Goal: Task Accomplishment & Management: Use online tool/utility

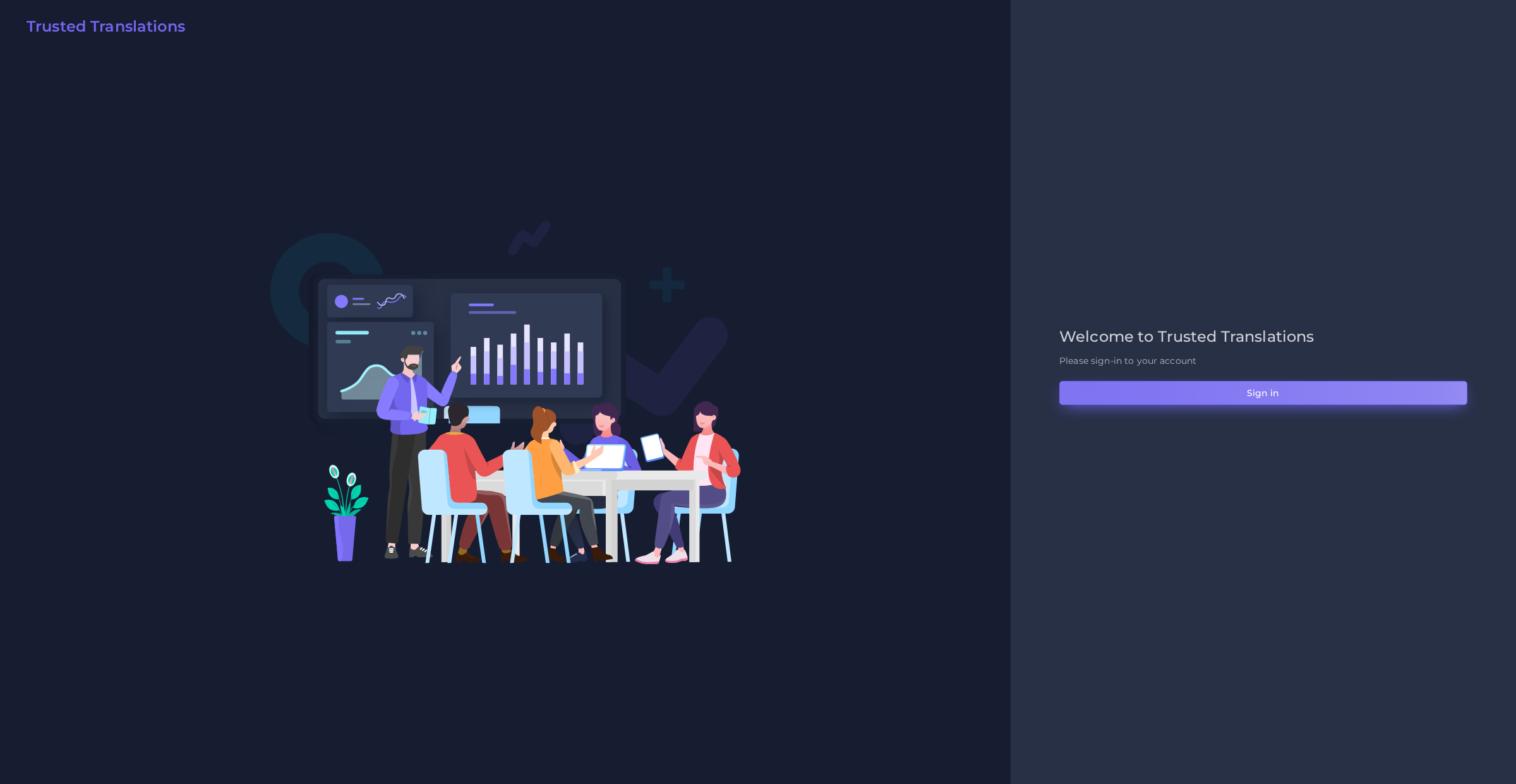
click at [1090, 381] on button "Sign in" at bounding box center [1263, 393] width 408 height 24
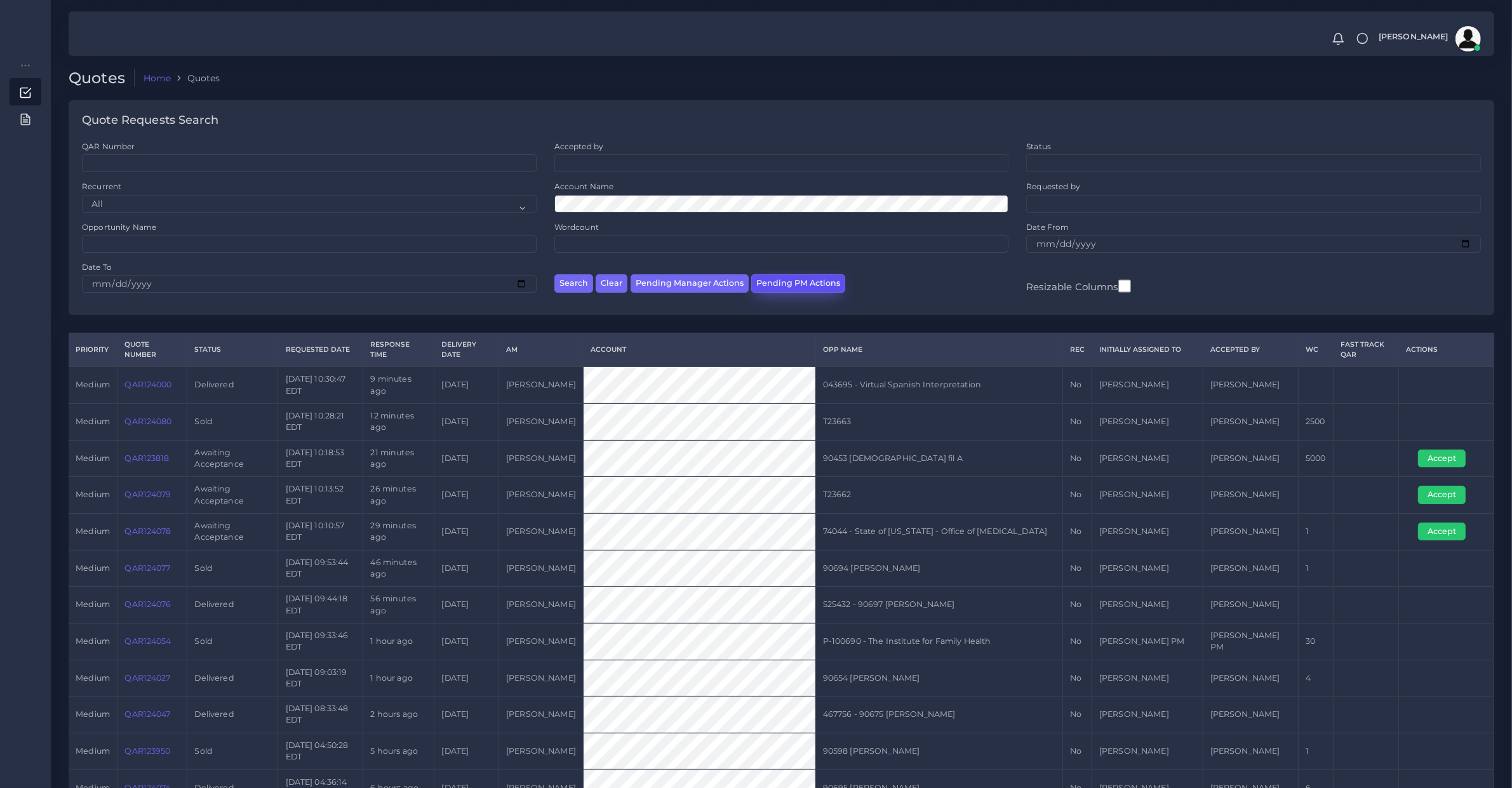
click at [785, 274] on button "Pending PM Actions" at bounding box center [798, 283] width 94 height 18
select select "awaiting_acceptance"
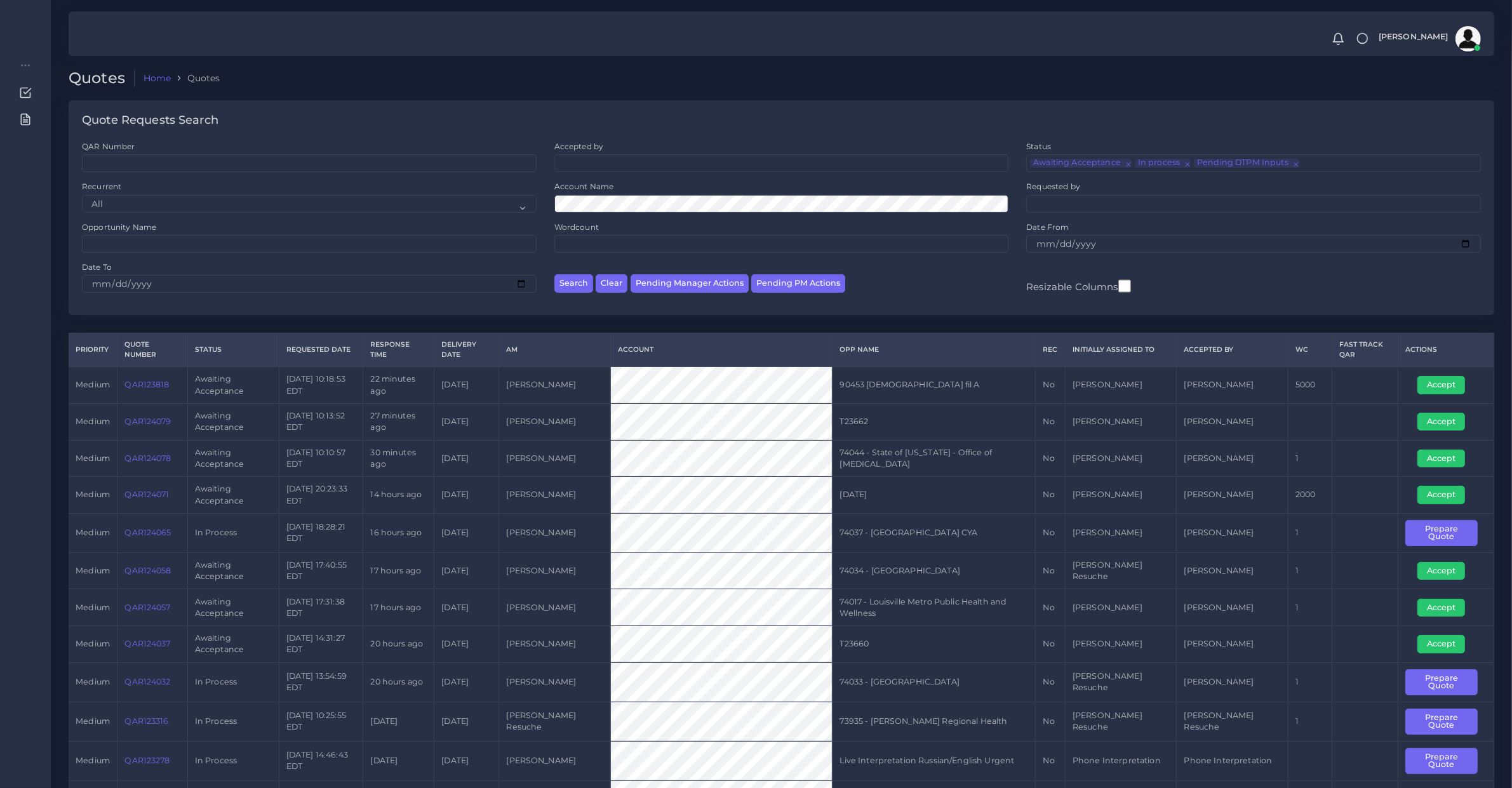
click at [584, 192] on div "Account Name" at bounding box center [782, 197] width 455 height 31
click at [554, 274] on button "Search" at bounding box center [573, 283] width 39 height 18
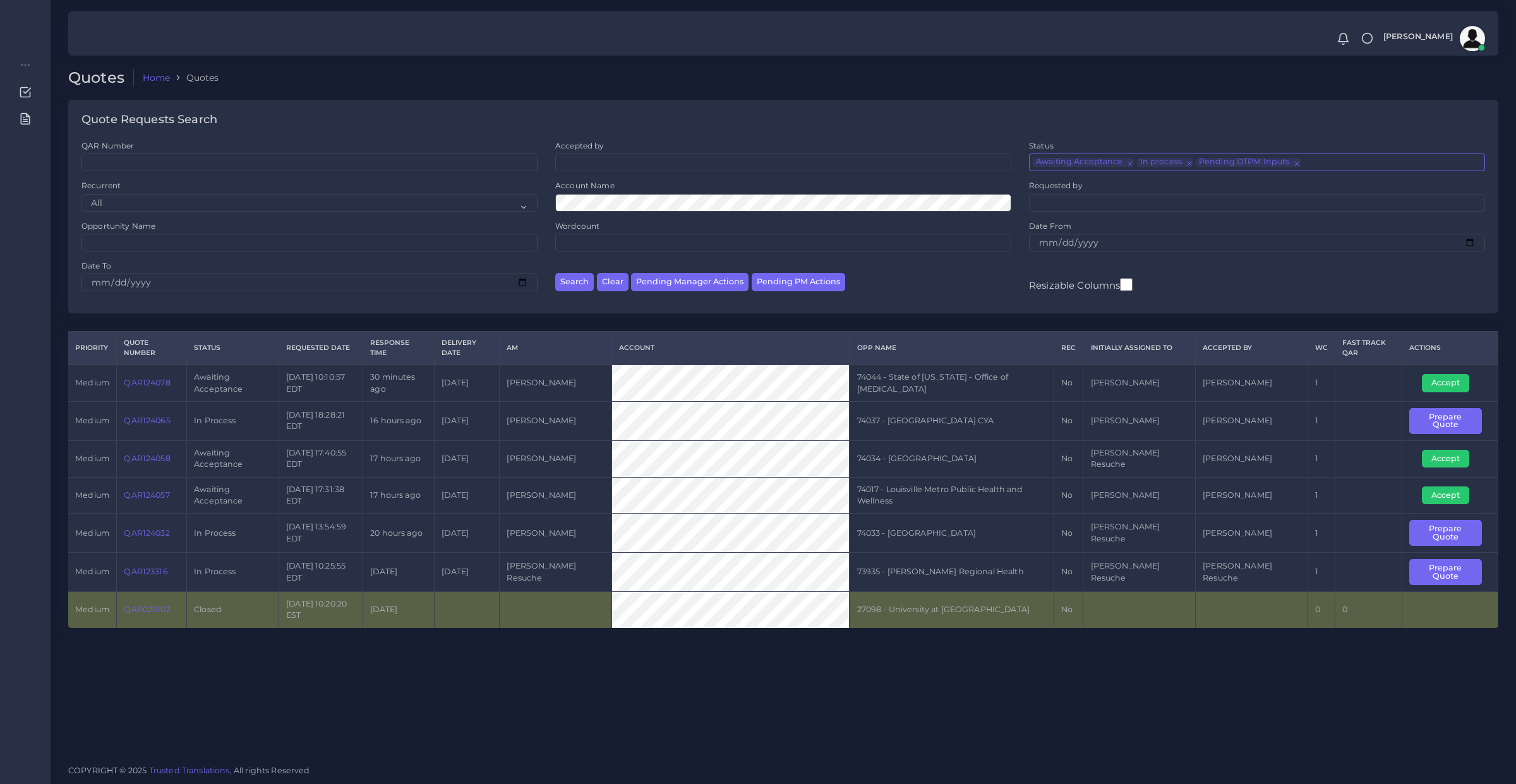
click at [1128, 162] on span "×" at bounding box center [1128, 162] width 0 height 9
select select "in_process"
click at [1128, 162] on li "× Pending DTPM Inputs" at bounding box center [1144, 162] width 105 height 9
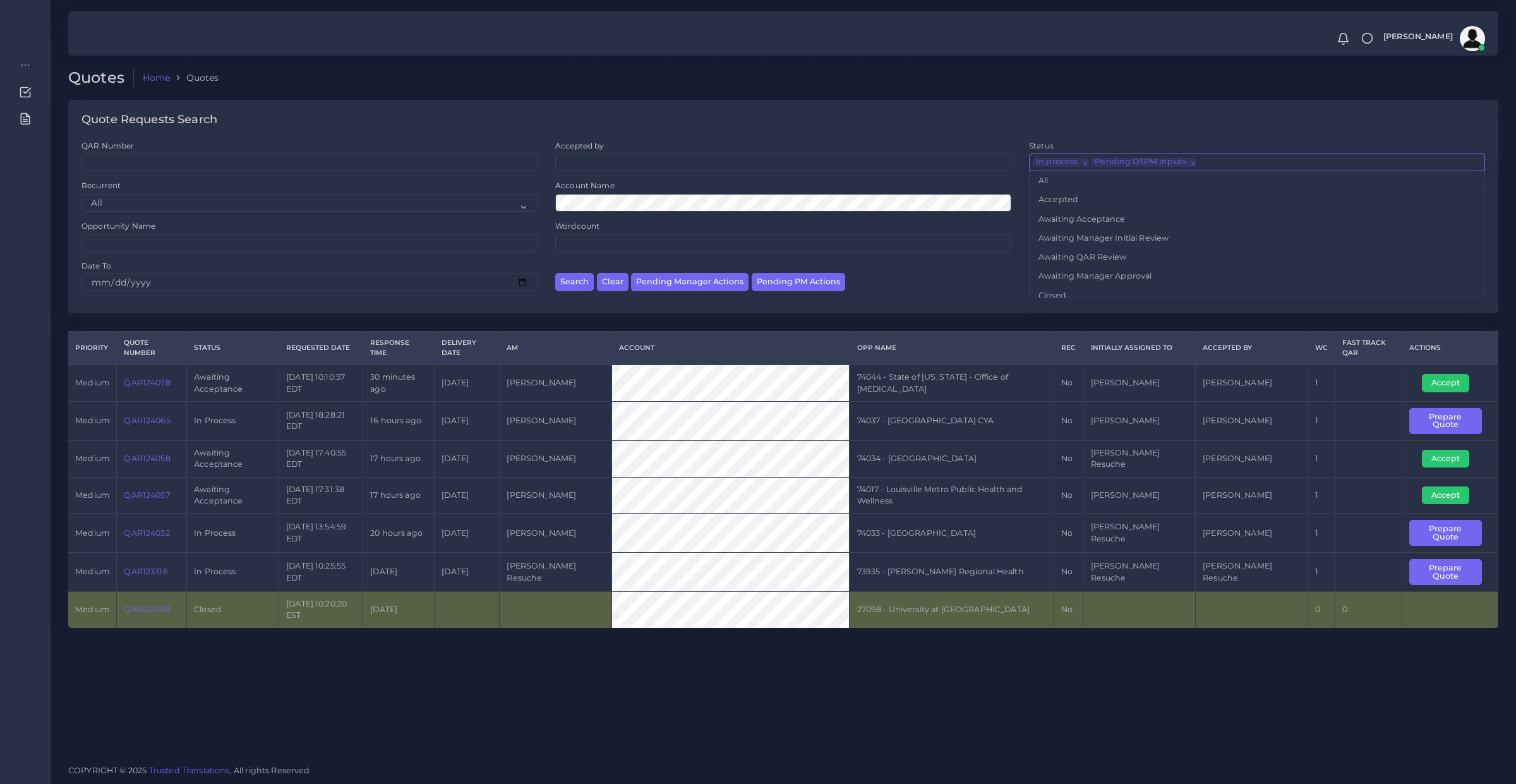
click at [1128, 162] on li "× Pending DTPM Inputs" at bounding box center [1144, 162] width 105 height 9
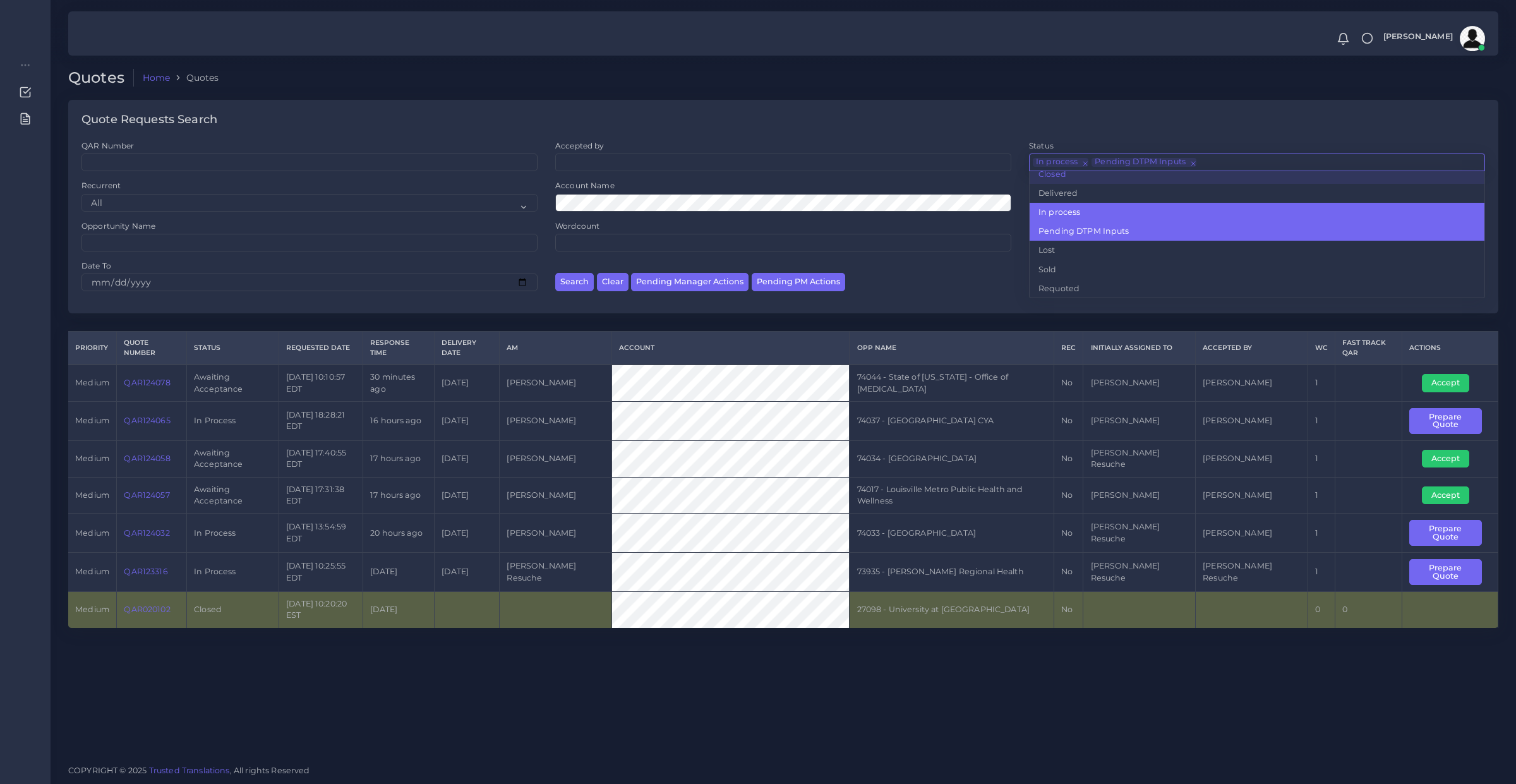
click at [1226, 155] on ul "× In process × Pending DTPM Inputs" at bounding box center [1256, 160] width 455 height 14
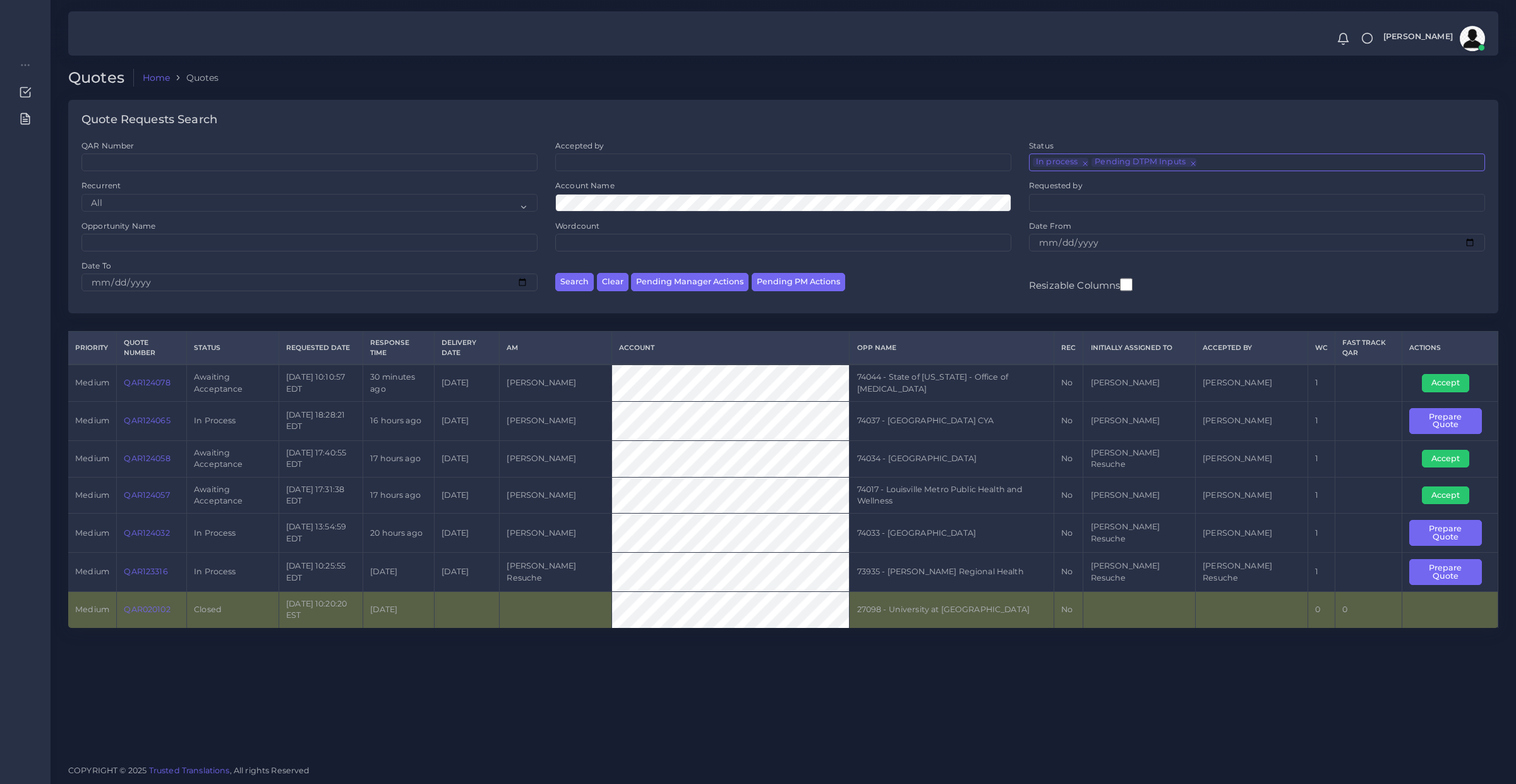
type input "Pending DTPM Inputs"
type input "P"
select select
type input "In proces"
type input "I"
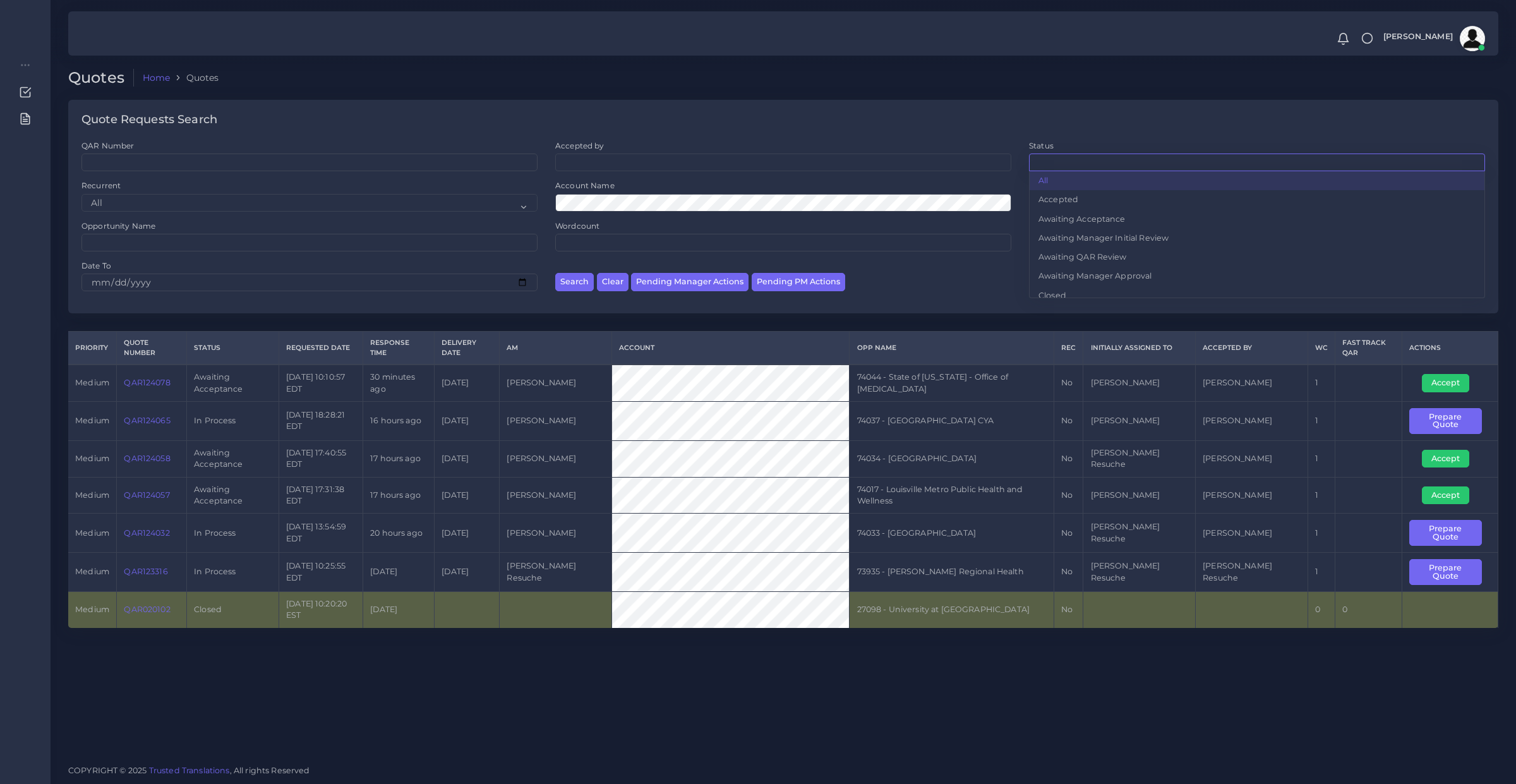
click at [1100, 98] on div "Quotes Home Quotes" at bounding box center [783, 84] width 1448 height 32
click at [1064, 245] on input "Date From" at bounding box center [1257, 242] width 456 height 18
click at [1039, 241] on input "Date From" at bounding box center [1257, 242] width 456 height 18
click at [1047, 241] on input "Date From" at bounding box center [1257, 242] width 456 height 18
drag, startPoint x: 1040, startPoint y: 244, endPoint x: 1032, endPoint y: 246, distance: 8.2
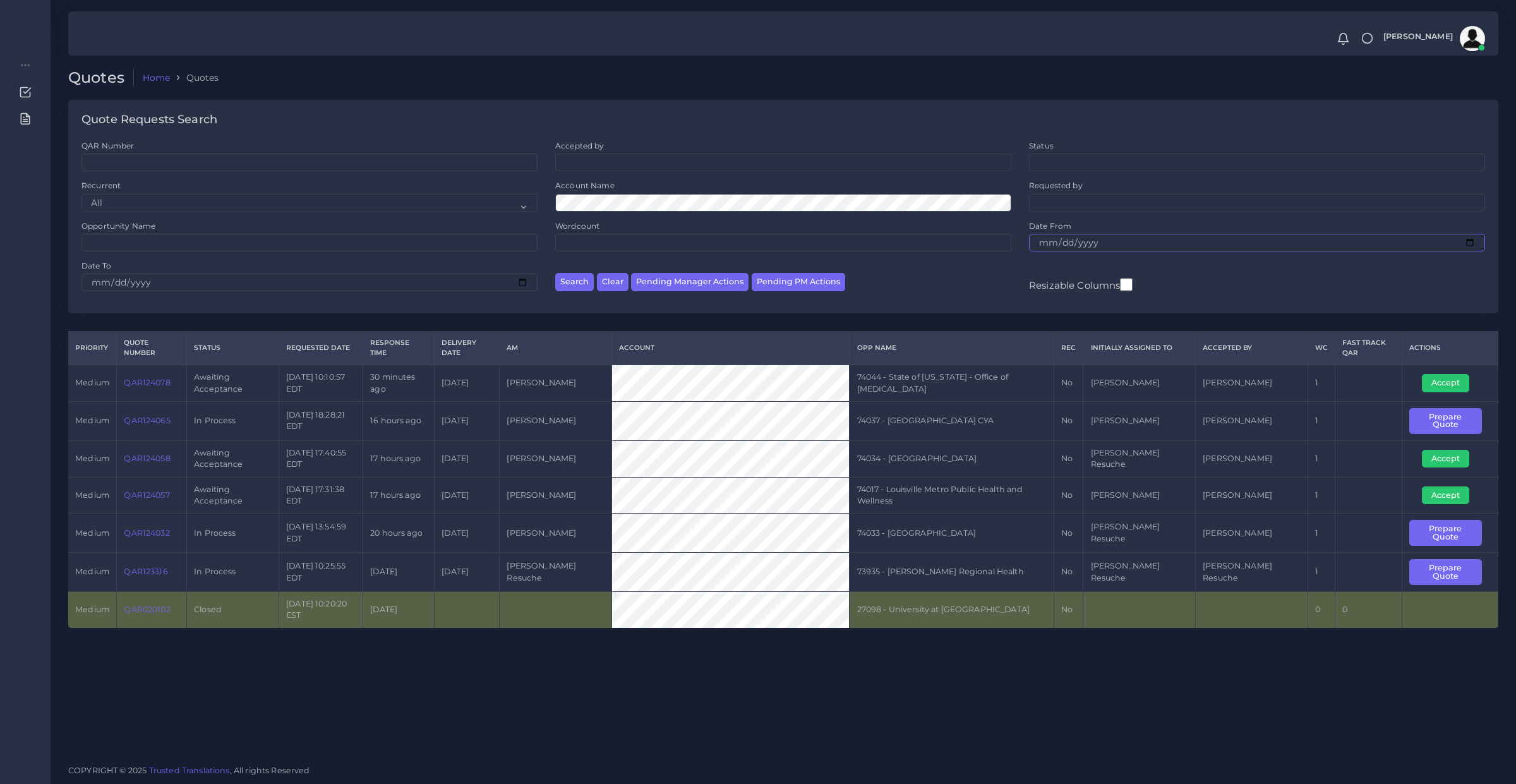
click at [1040, 244] on input "Date From" at bounding box center [1257, 242] width 456 height 18
type input "I"
click at [1032, 246] on input "Date From" at bounding box center [1257, 242] width 456 height 18
type input "[DATE]"
click at [119, 282] on input "Date To" at bounding box center [309, 282] width 456 height 18
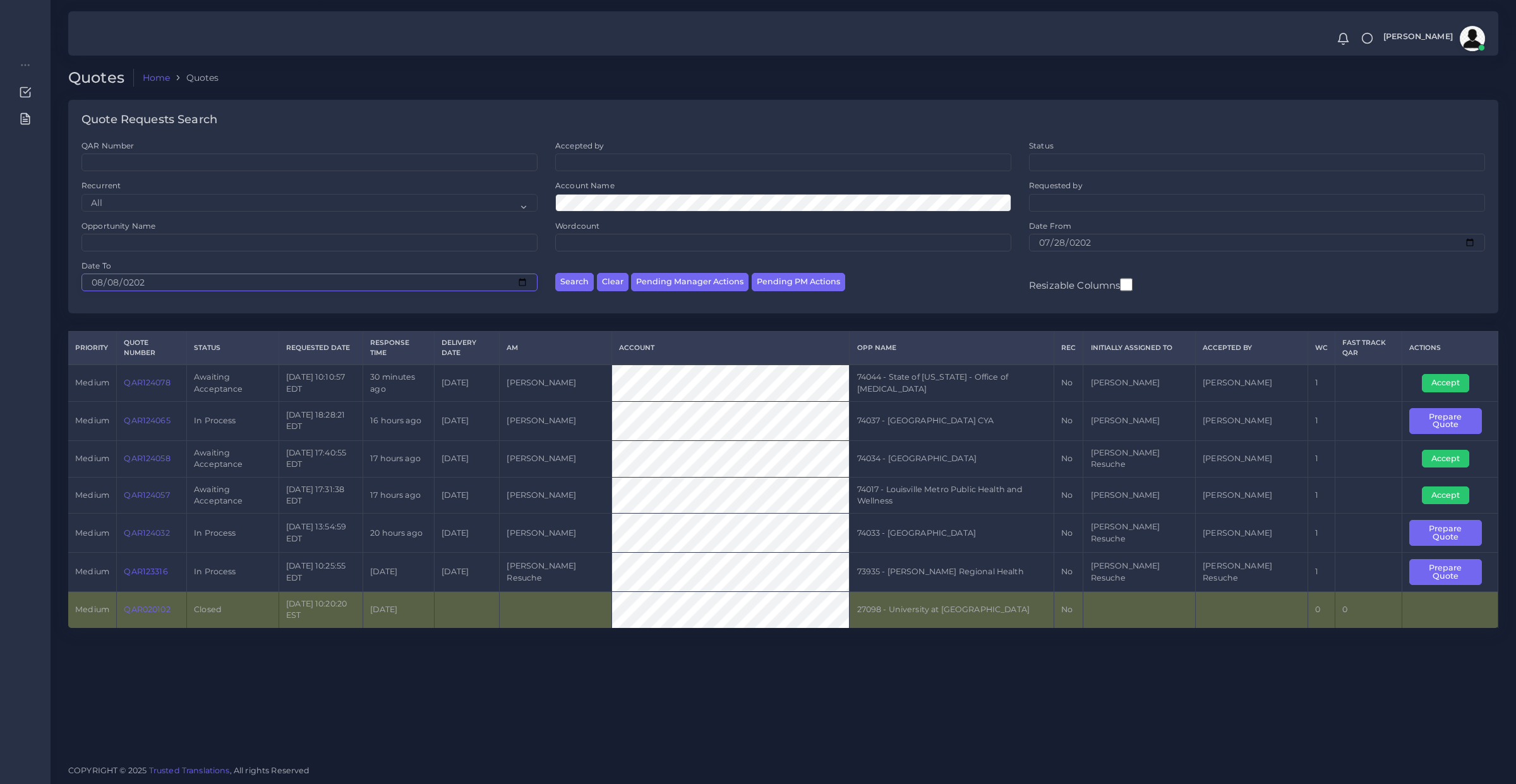
type input "[DATE]"
click at [555, 273] on button "Search" at bounding box center [574, 282] width 39 height 18
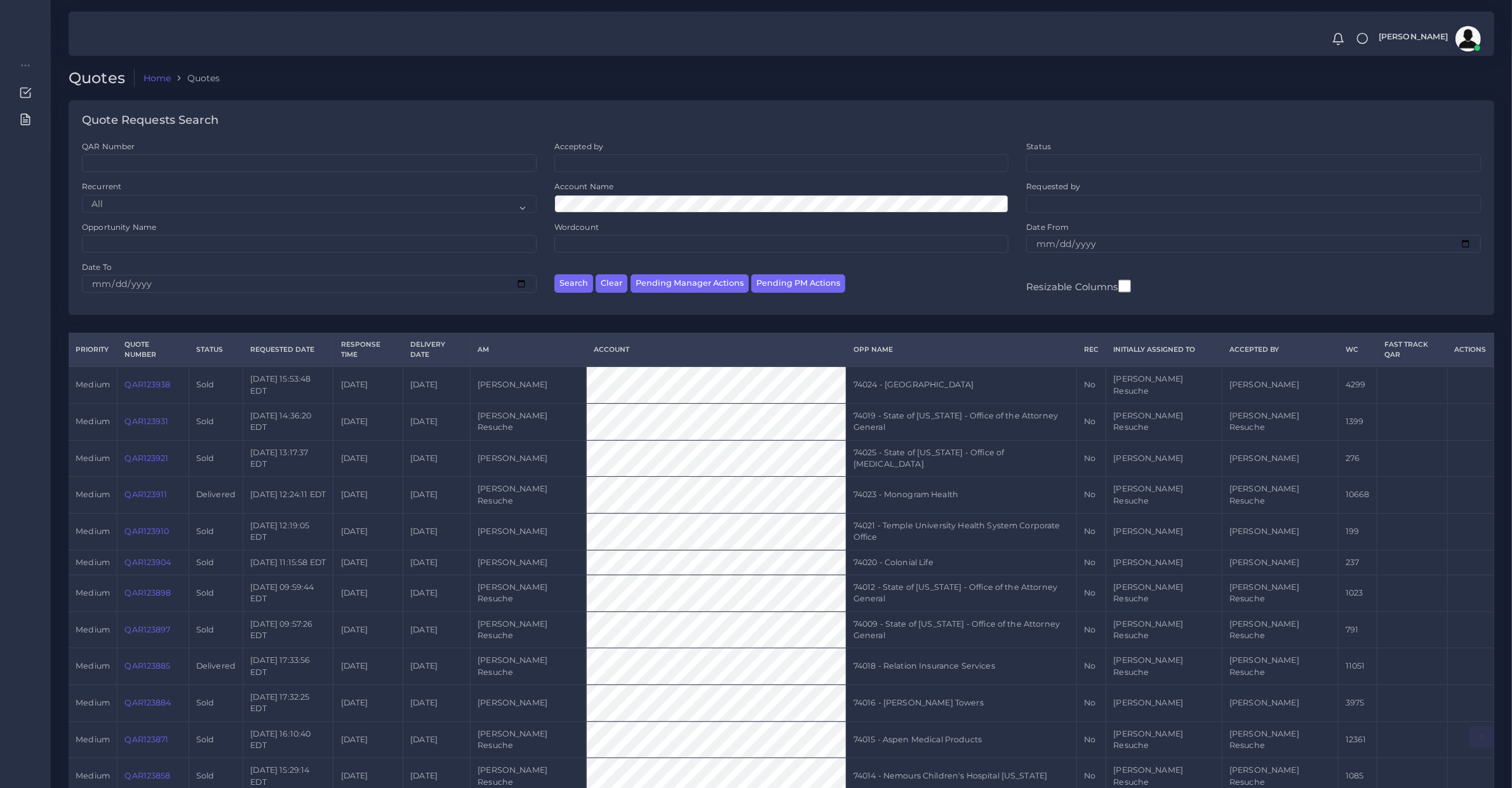
scroll to position [400, 0]
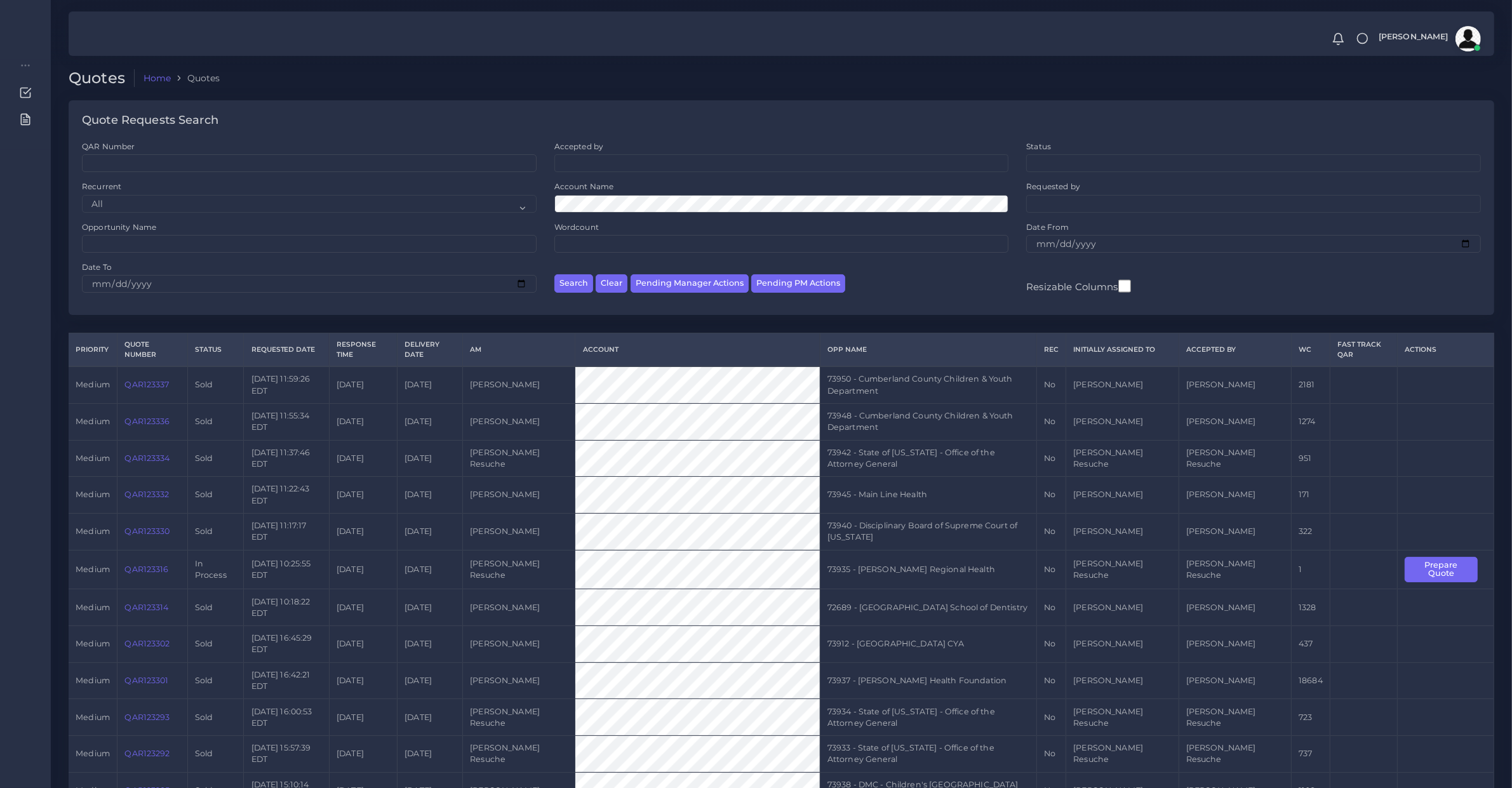
click at [598, 176] on div "Accepted by All [PERSON_NAME] [PERSON_NAME] [PERSON_NAME] [PERSON_NAME] [PERSON…" at bounding box center [781, 161] width 472 height 40
click at [619, 172] on div "Accepted by All [PERSON_NAME] [PERSON_NAME] [PERSON_NAME] [PERSON_NAME] [PERSON…" at bounding box center [781, 161] width 472 height 40
drag, startPoint x: 620, startPoint y: 171, endPoint x: 613, endPoint y: 163, distance: 10.6
click at [617, 167] on span at bounding box center [782, 163] width 455 height 18
type input "aldana"
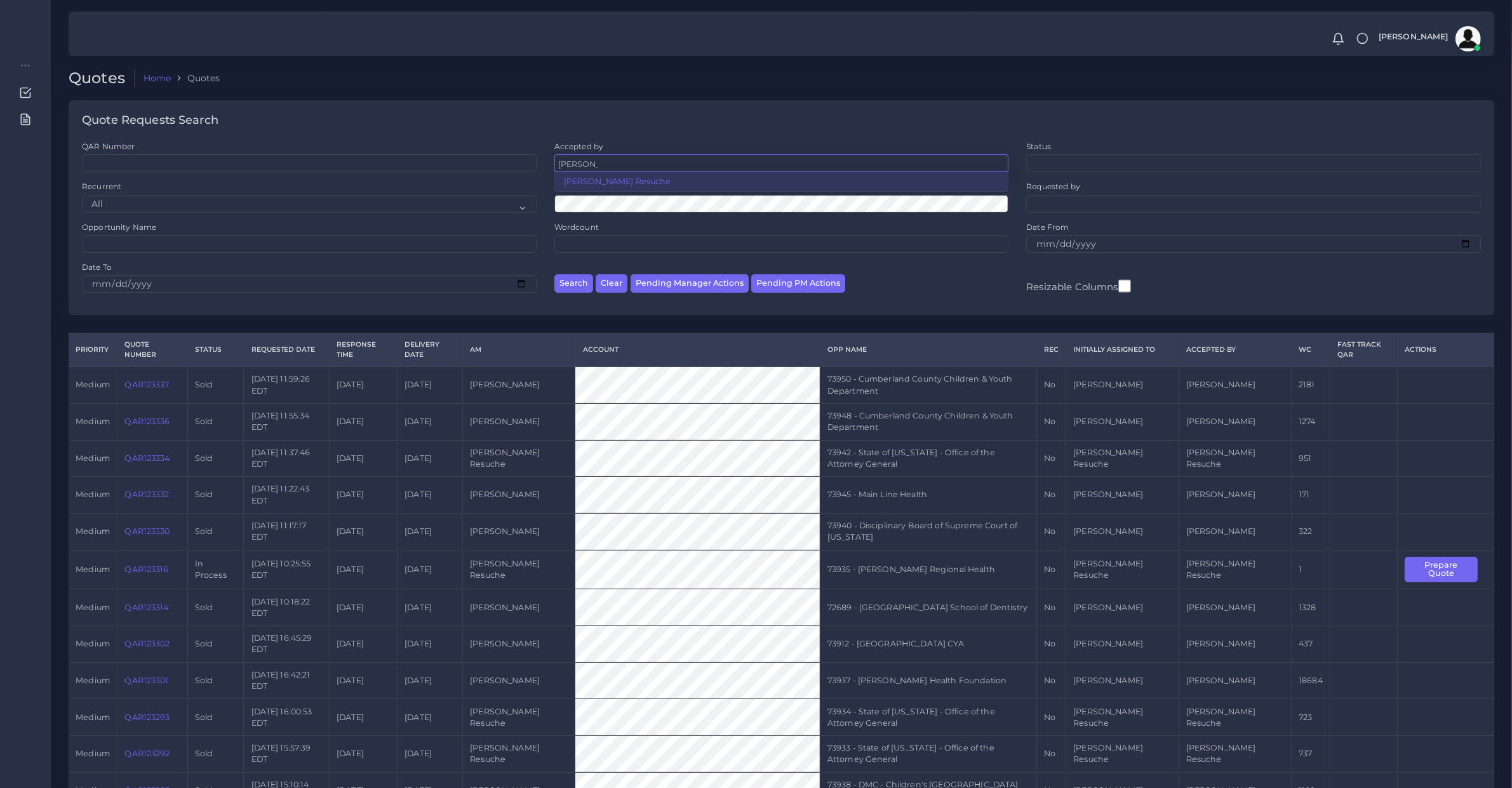
select select "dce4be9c-52f3-f5c6-c1d2-6585fc55c4e9"
click at [576, 281] on button "Search" at bounding box center [573, 283] width 39 height 18
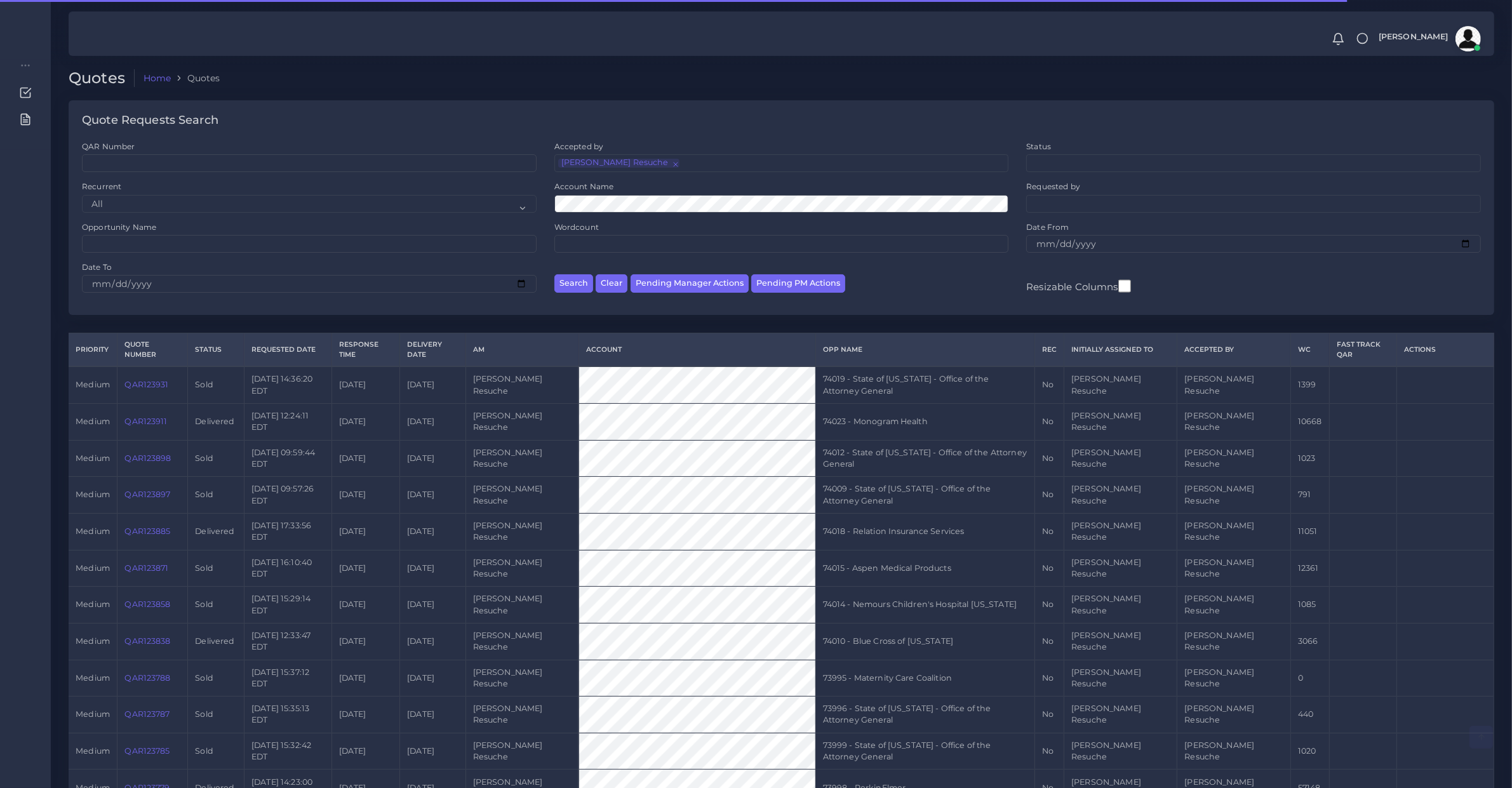
scroll to position [761, 0]
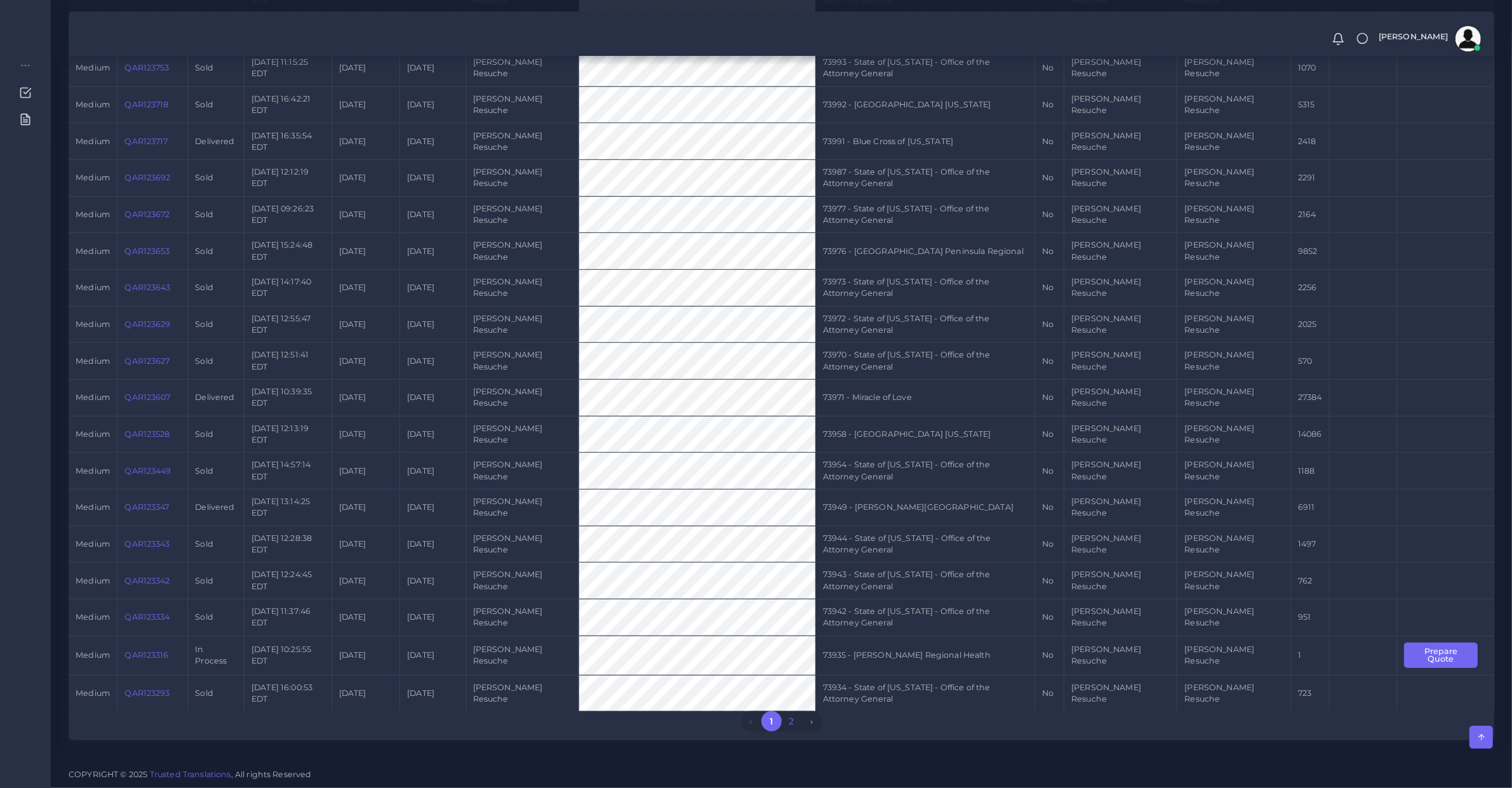
click at [785, 726] on link "2" at bounding box center [792, 721] width 20 height 20
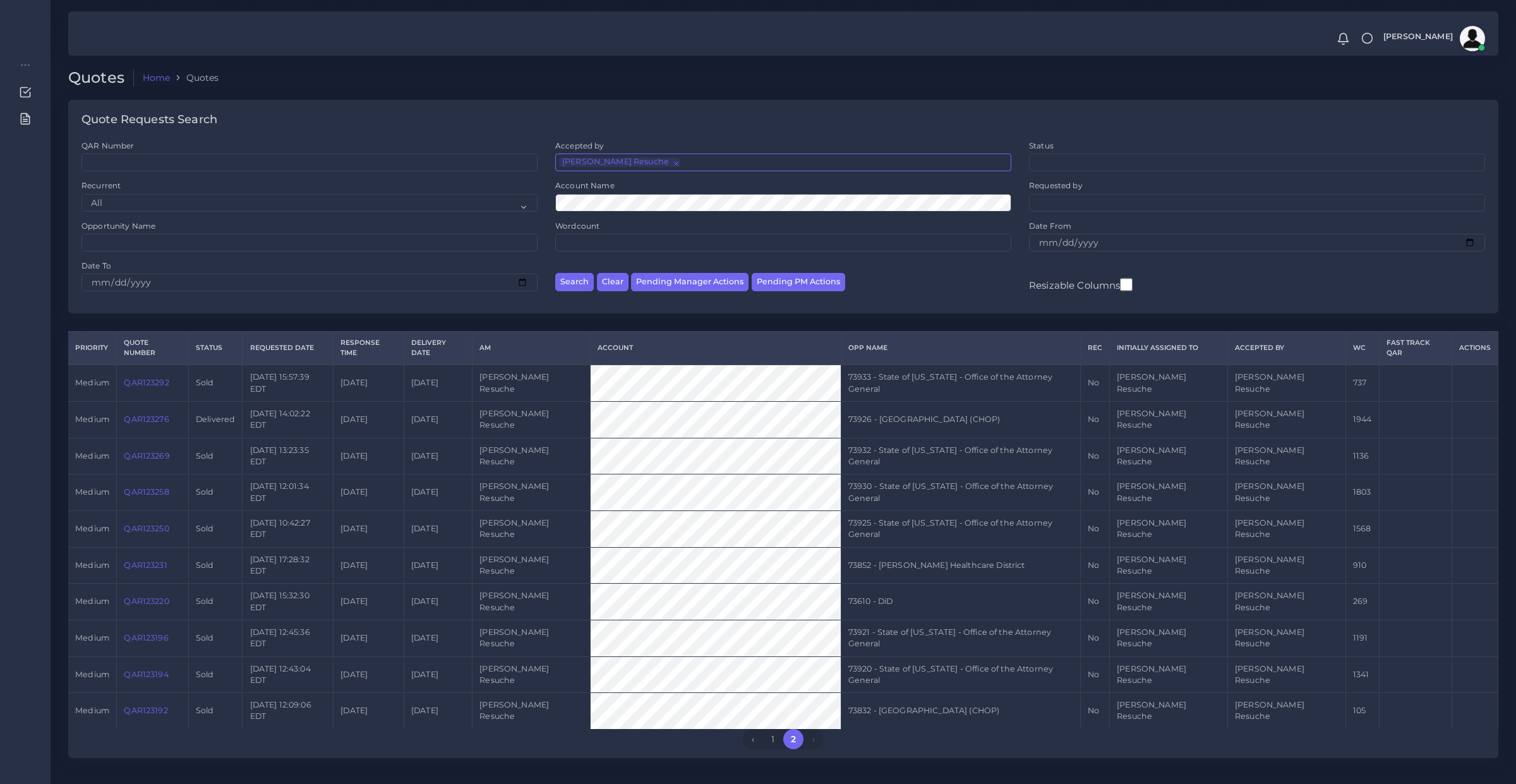
click at [675, 163] on span "×" at bounding box center [675, 162] width 0 height 9
select select
type input "orio"
select select "b2a86391-d64c-65d9-63e1-614cf9933189"
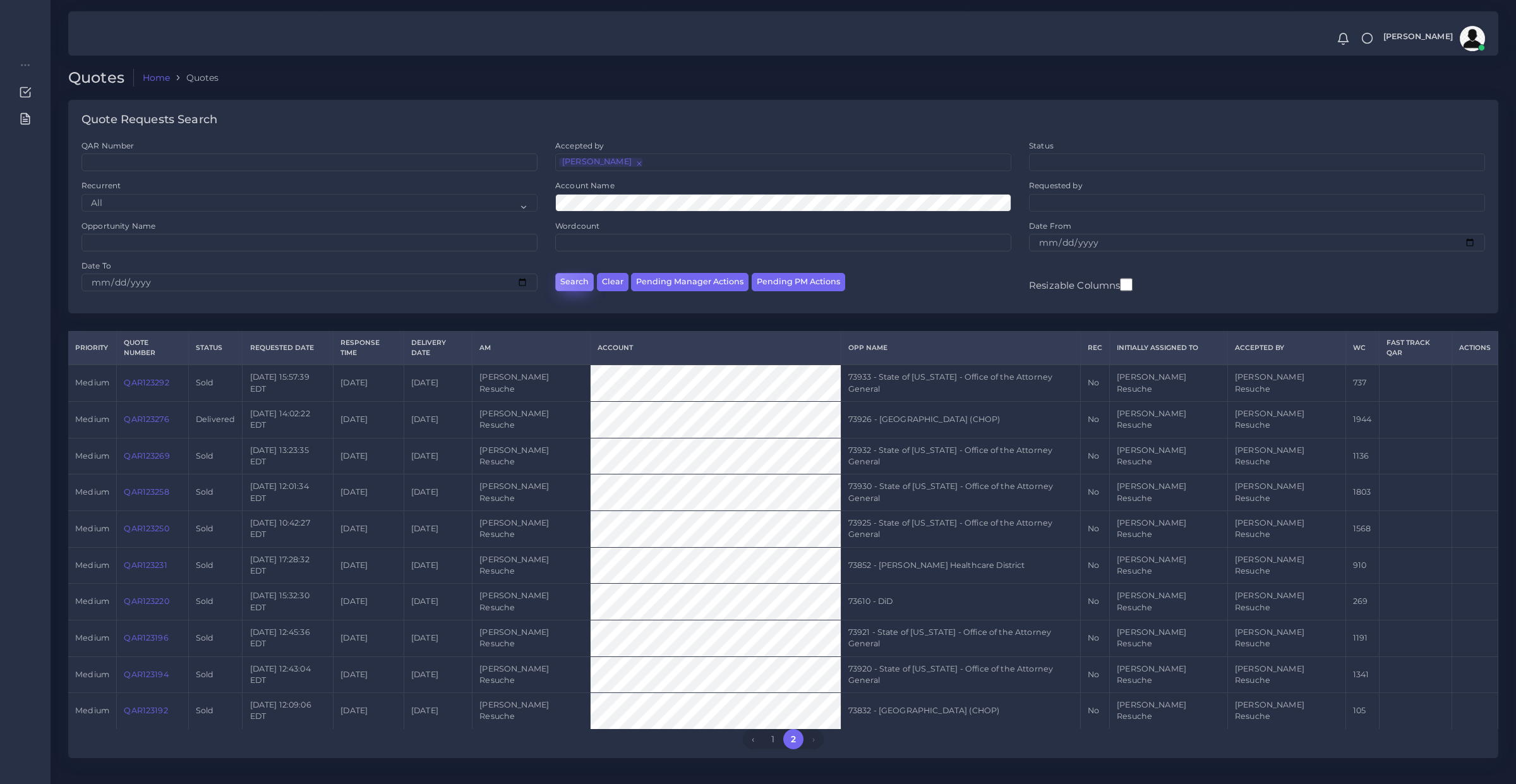
click at [584, 281] on button "Search" at bounding box center [574, 282] width 39 height 18
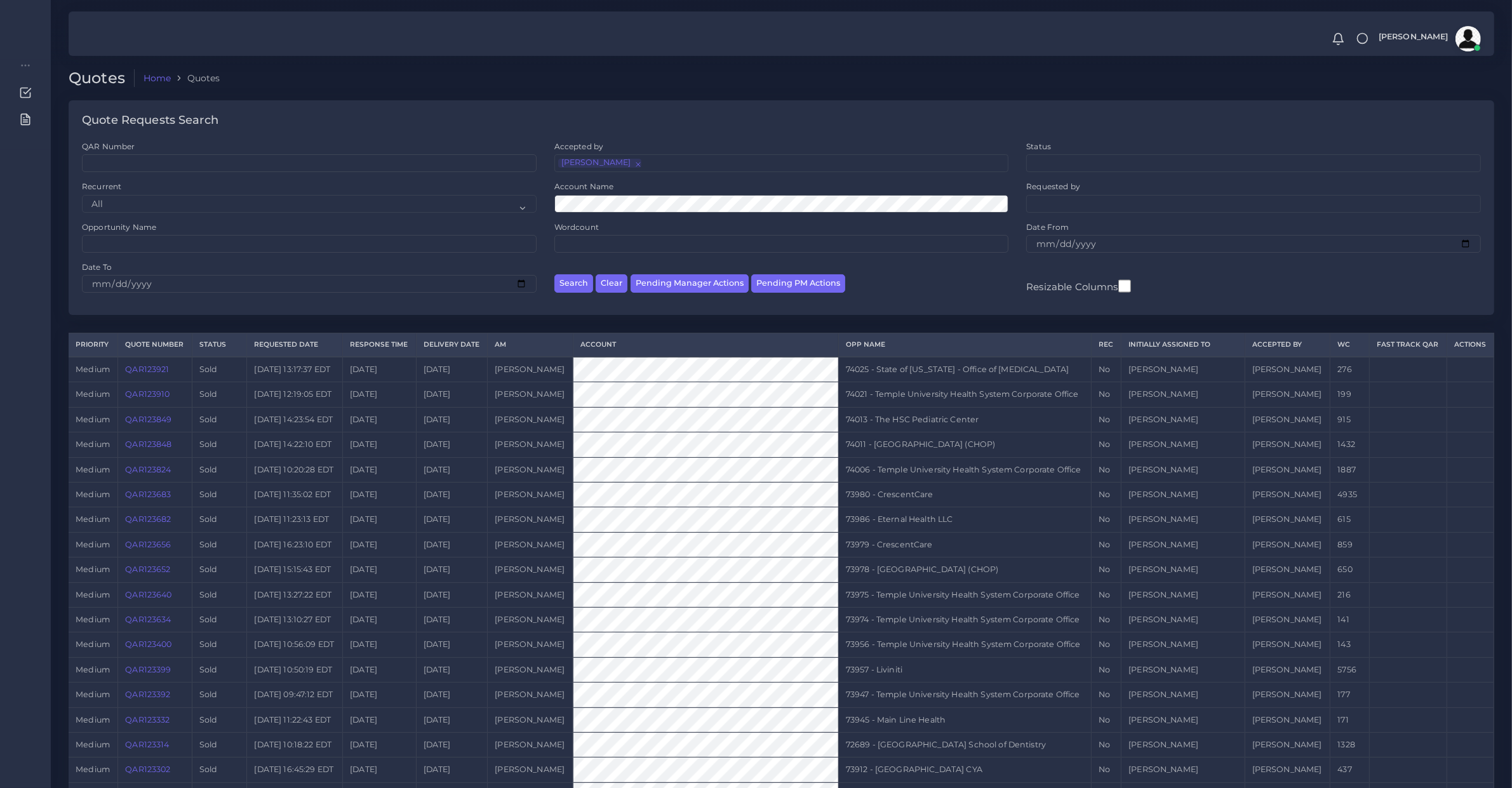
click at [637, 160] on span "×" at bounding box center [637, 163] width 0 height 9
select select
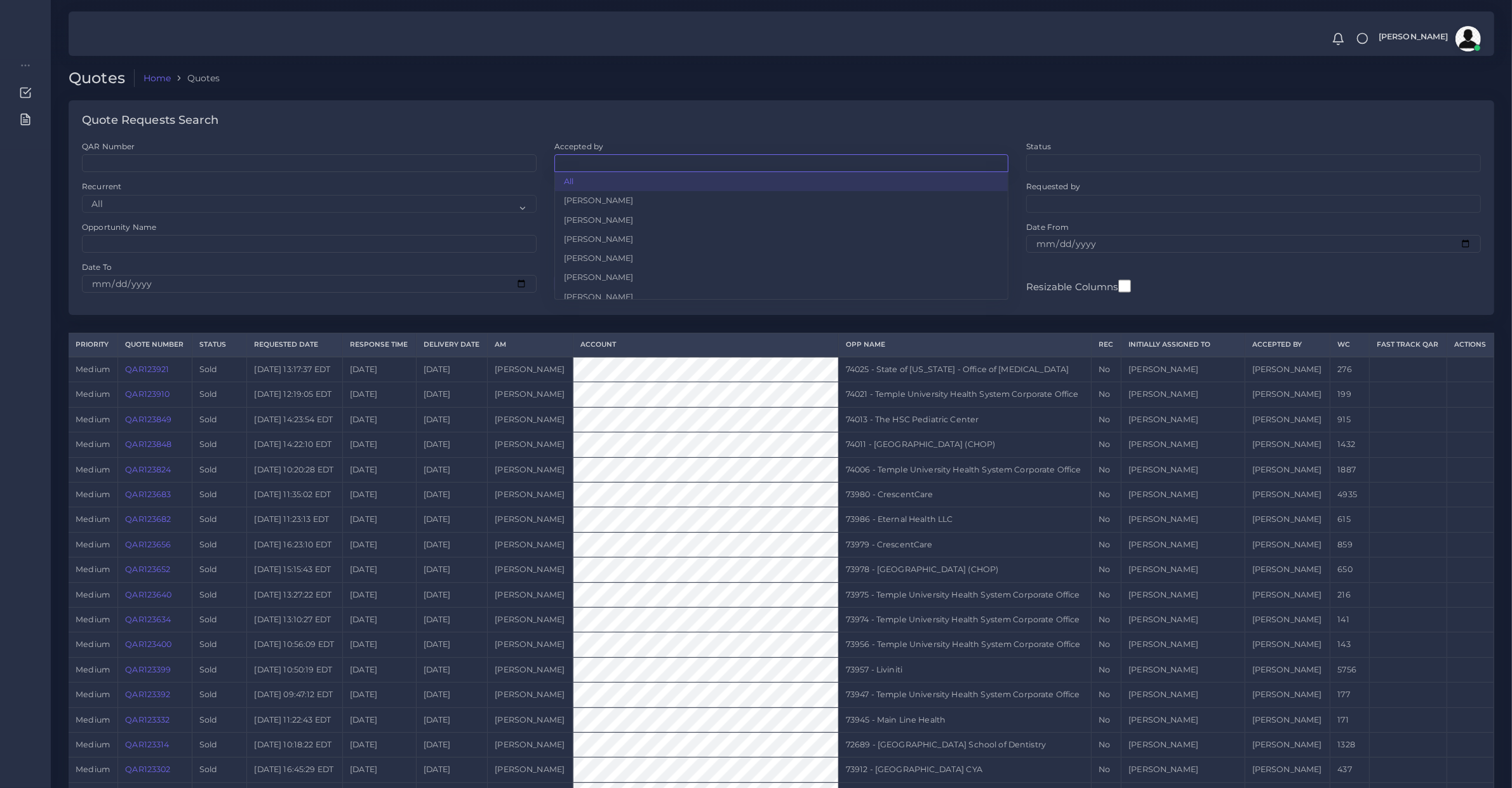
scroll to position [417, 0]
click at [627, 163] on ul at bounding box center [782, 161] width 453 height 14
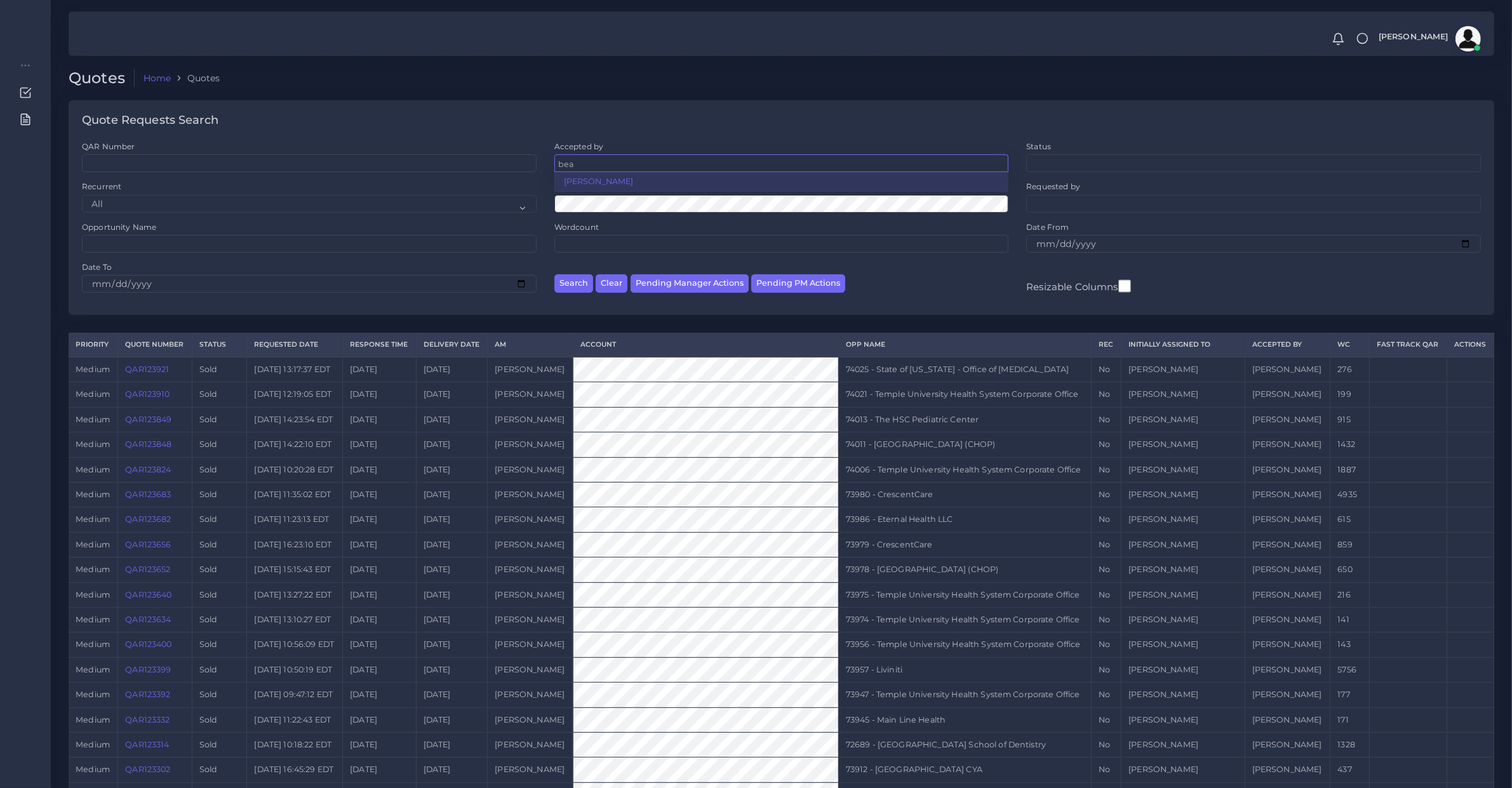
type input "bea"
select select "615c40c0-2382-0205-da29-66bcadc765bb"
click at [585, 283] on button "Search" at bounding box center [573, 283] width 39 height 18
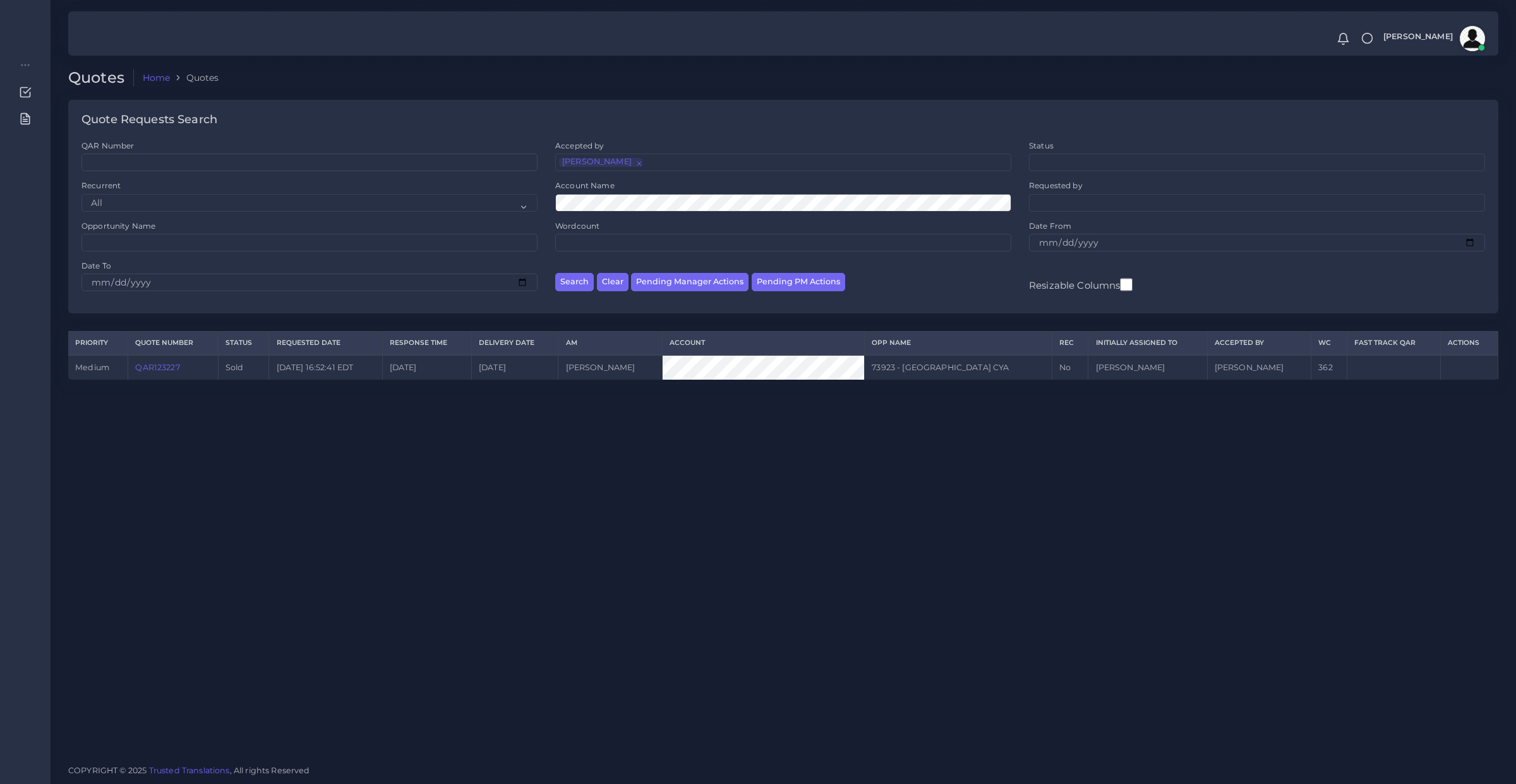
click at [638, 161] on span "×" at bounding box center [638, 162] width 0 height 9
select select
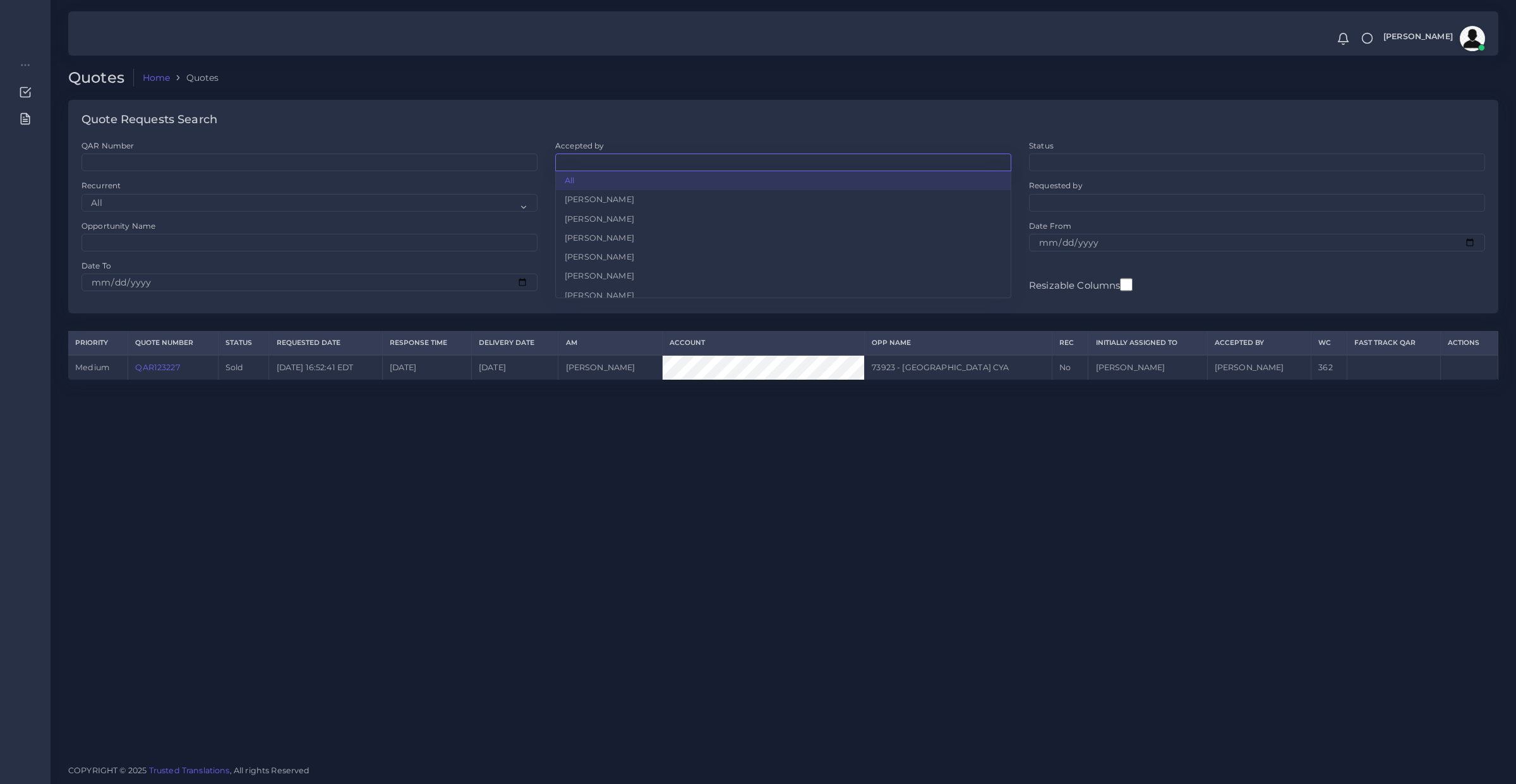
scroll to position [251, 0]
click at [630, 161] on ul at bounding box center [783, 160] width 455 height 14
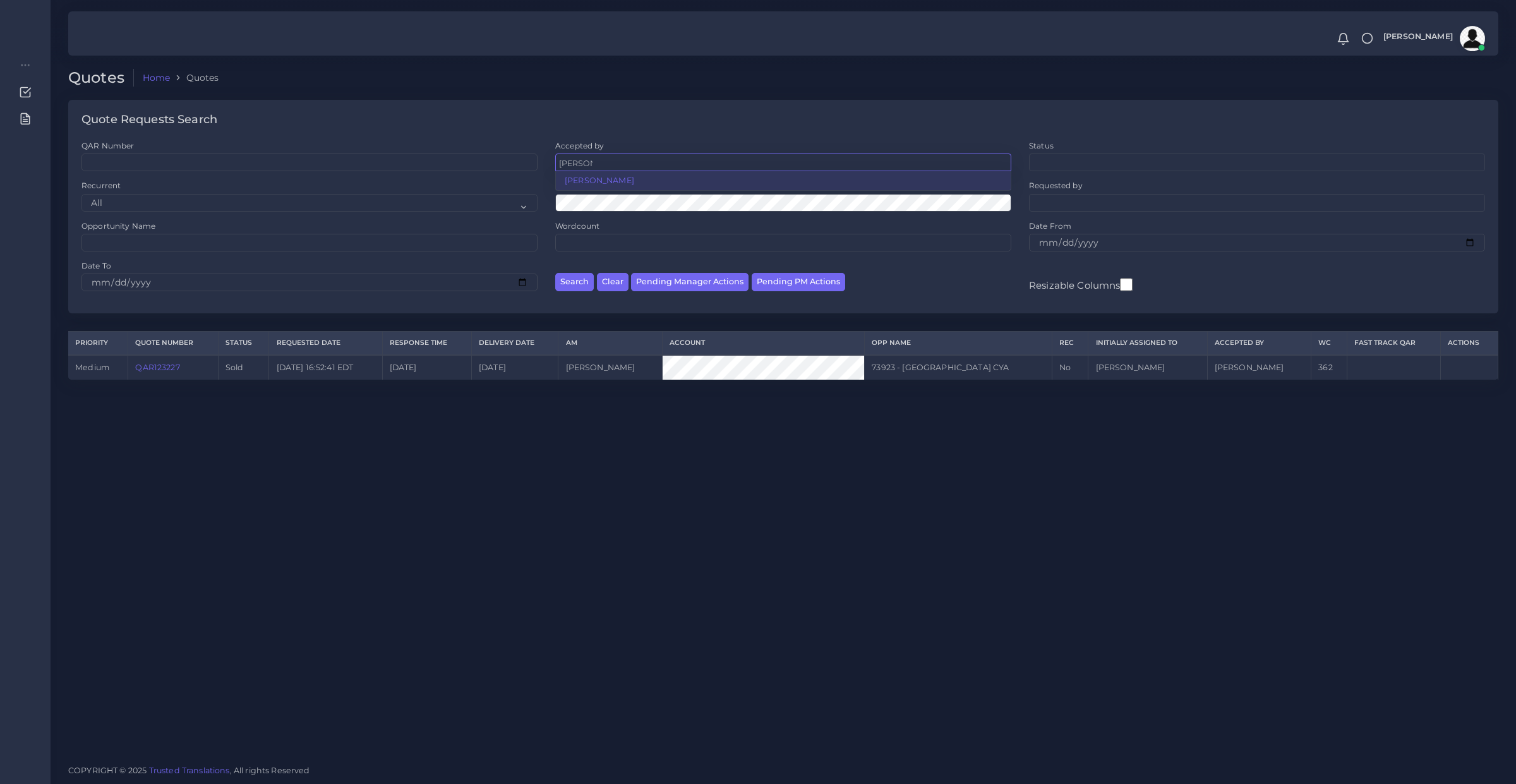
type input "tulio"
select select "a6a51a84-a934-c2a3-ab10-61672009d142"
click at [572, 286] on button "Search" at bounding box center [574, 282] width 39 height 18
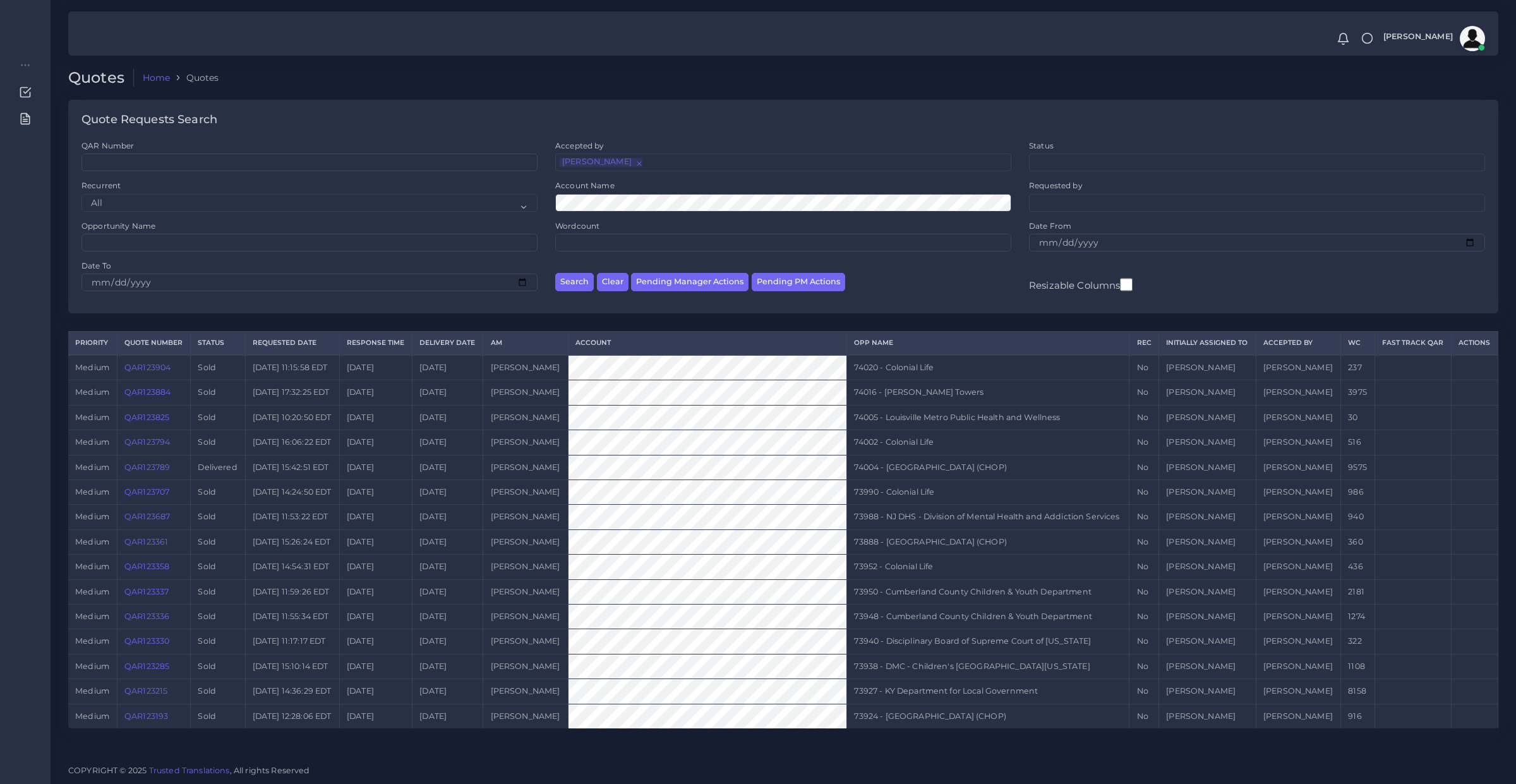
click at [638, 165] on span "×" at bounding box center [638, 162] width 0 height 9
select select
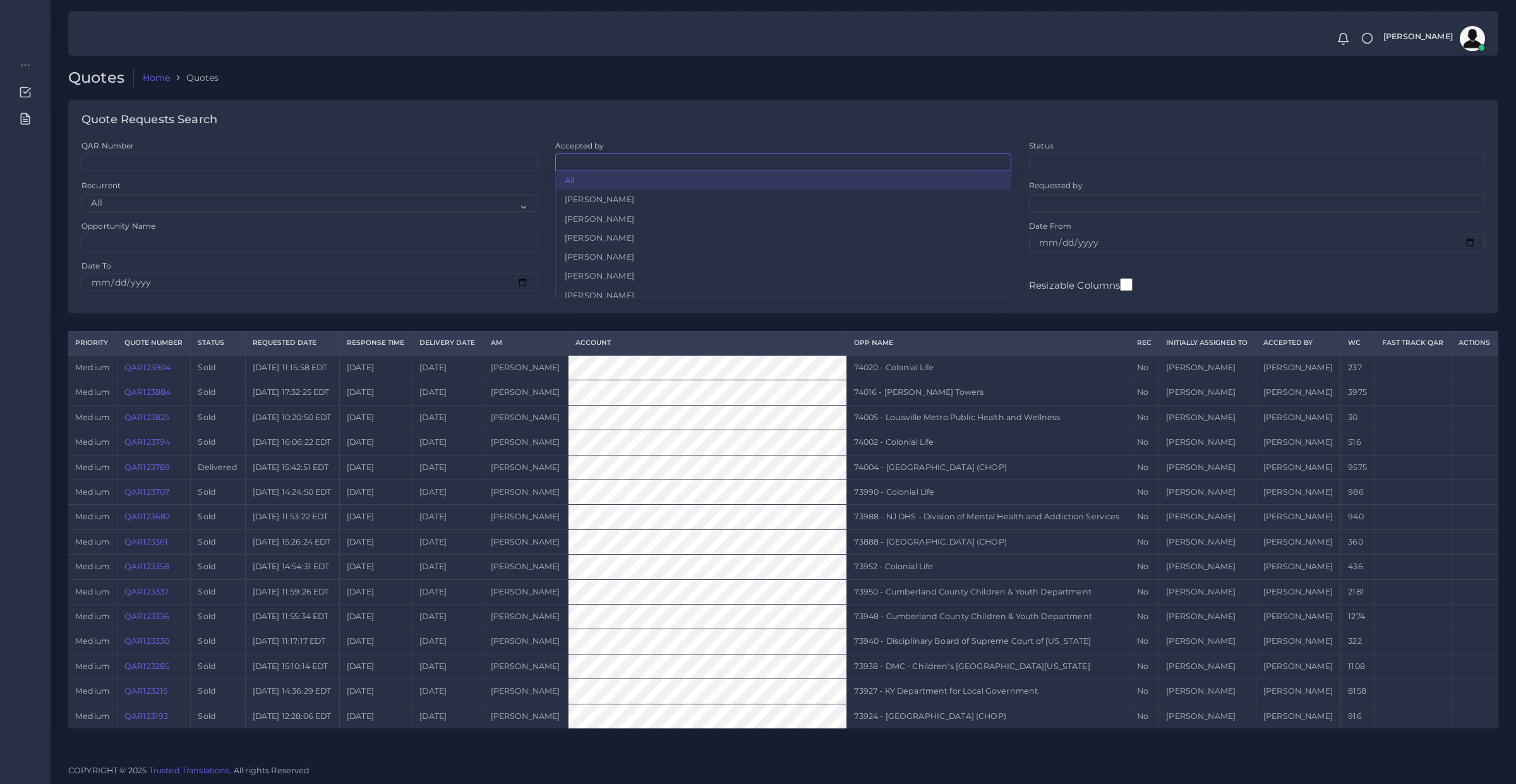
scroll to position [402, 0]
click at [626, 165] on ul at bounding box center [783, 160] width 455 height 14
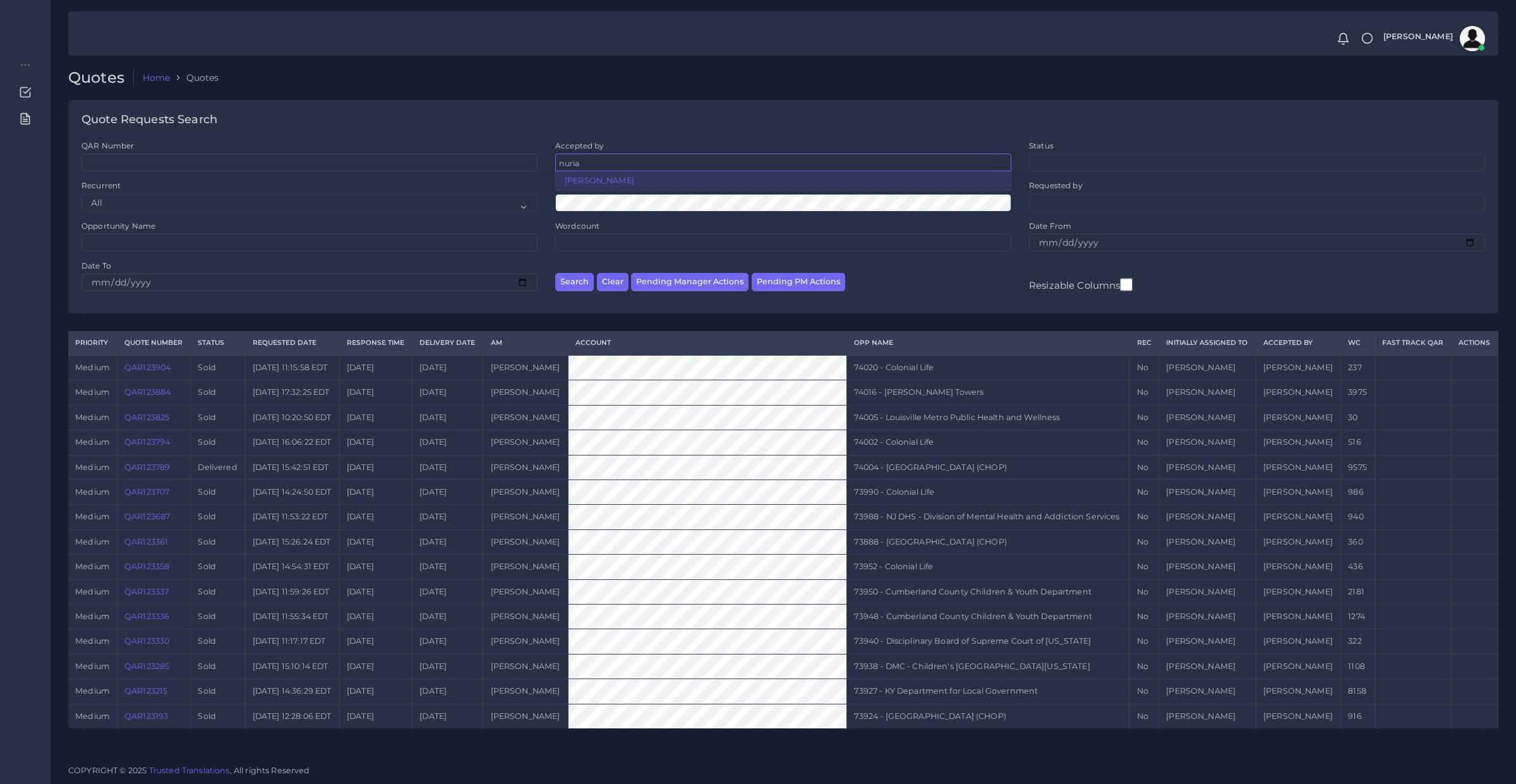
type input "nuria"
select select "3e925e02-f17d-4791-9412-c46ab5cb8daa"
click at [578, 279] on button "Search" at bounding box center [574, 282] width 39 height 18
